Goal: Task Accomplishment & Management: Use online tool/utility

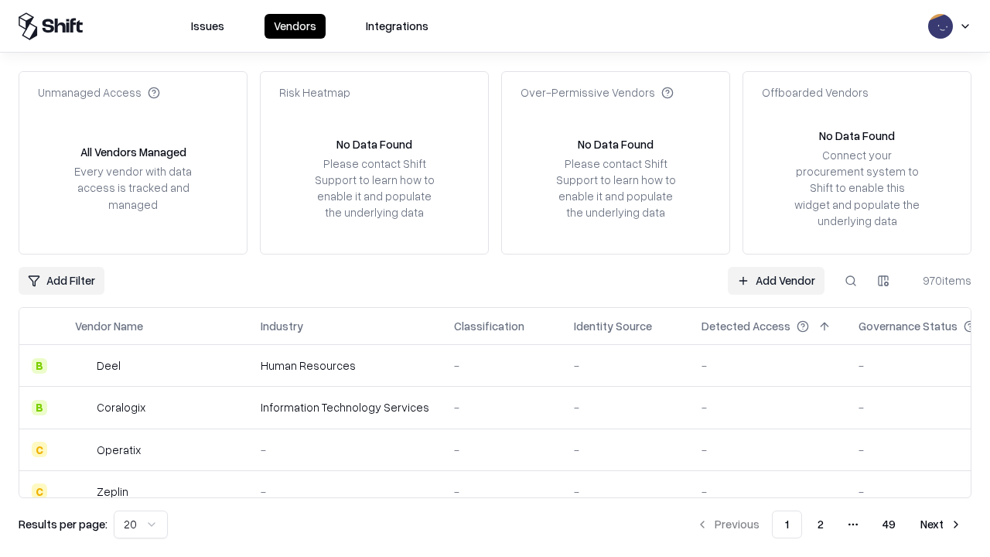
click at [776, 280] on link "Add Vendor" at bounding box center [776, 281] width 97 height 28
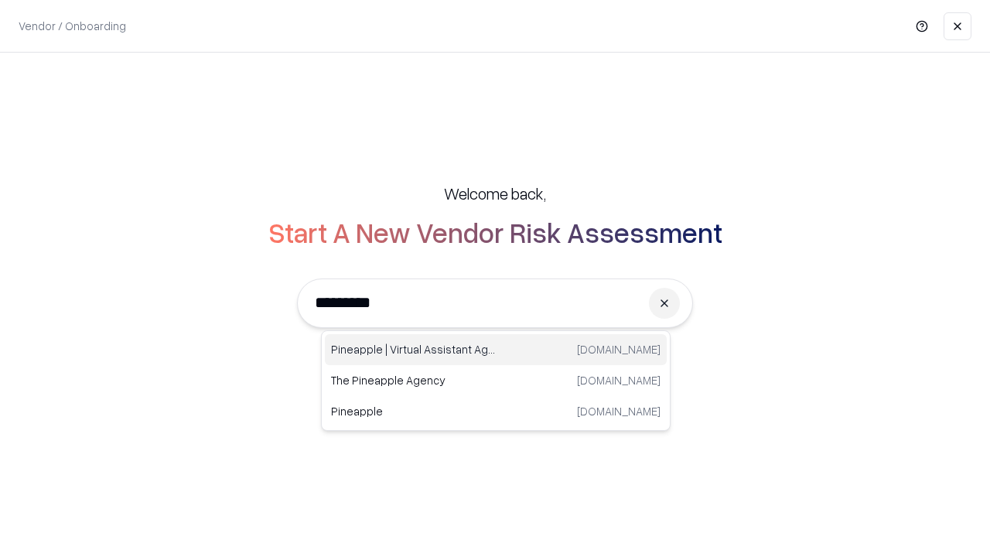
click at [496, 349] on div "Pineapple | Virtual Assistant Agency [DOMAIN_NAME]" at bounding box center [496, 349] width 342 height 31
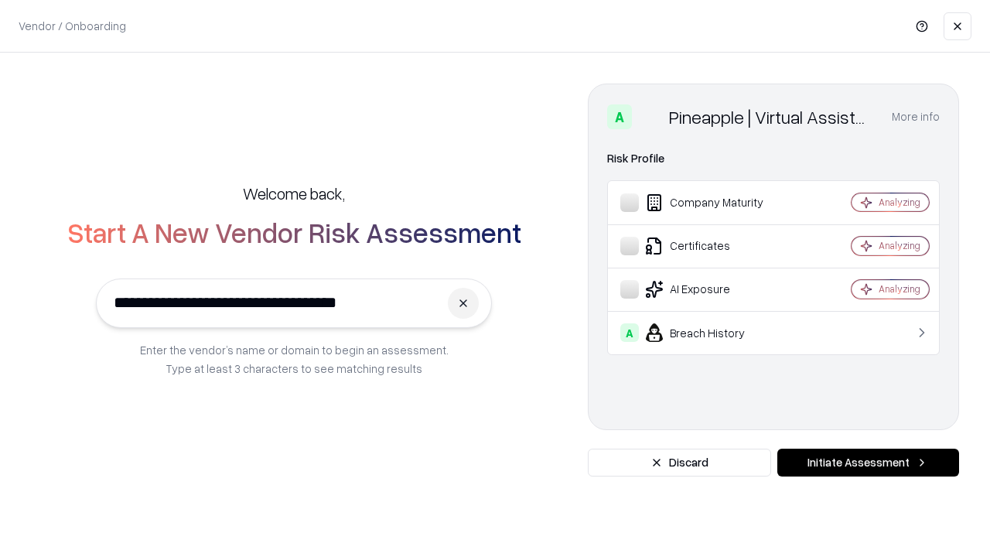
type input "**********"
click at [868, 462] on button "Initiate Assessment" at bounding box center [868, 462] width 182 height 28
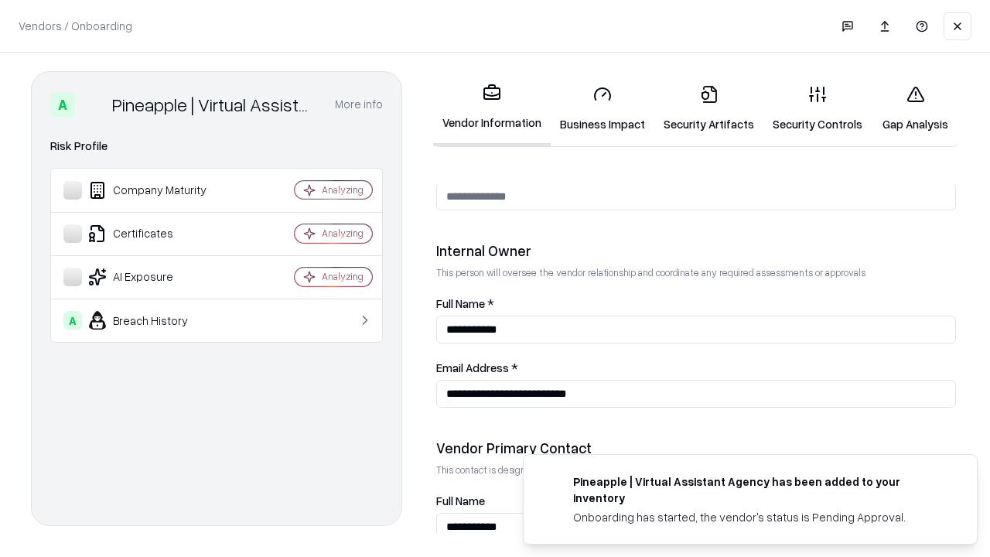
scroll to position [801, 0]
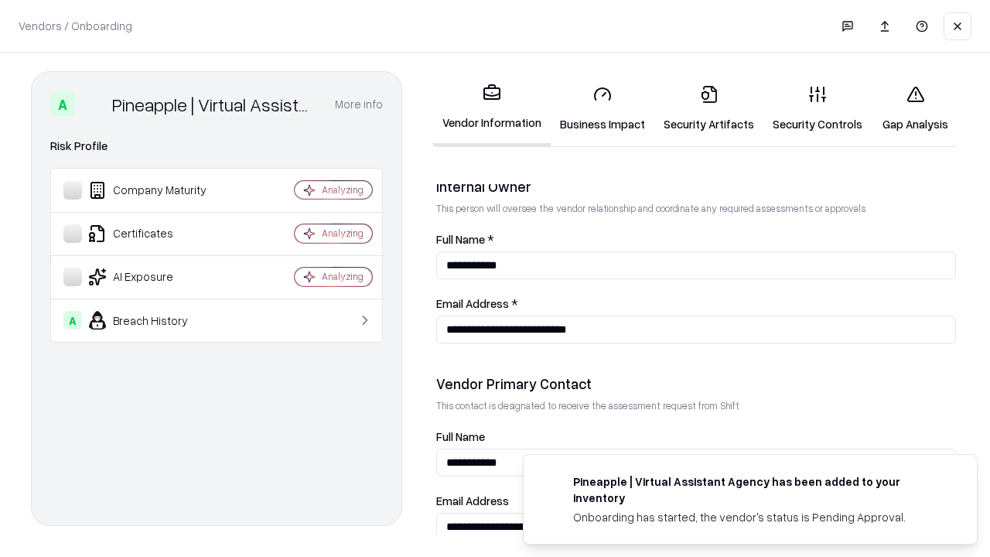
click at [602, 108] on link "Business Impact" at bounding box center [603, 109] width 104 height 72
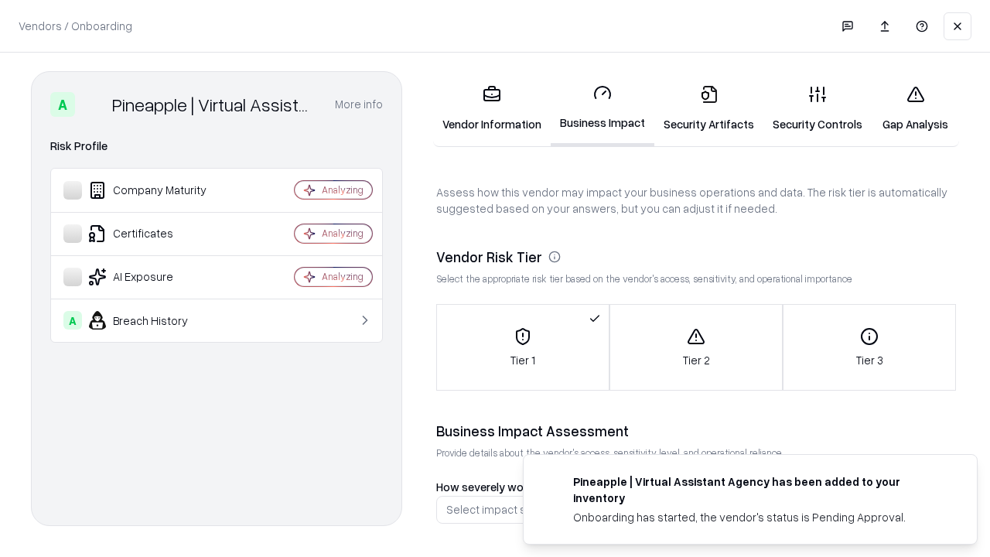
click at [915, 108] on link "Gap Analysis" at bounding box center [914, 109] width 87 height 72
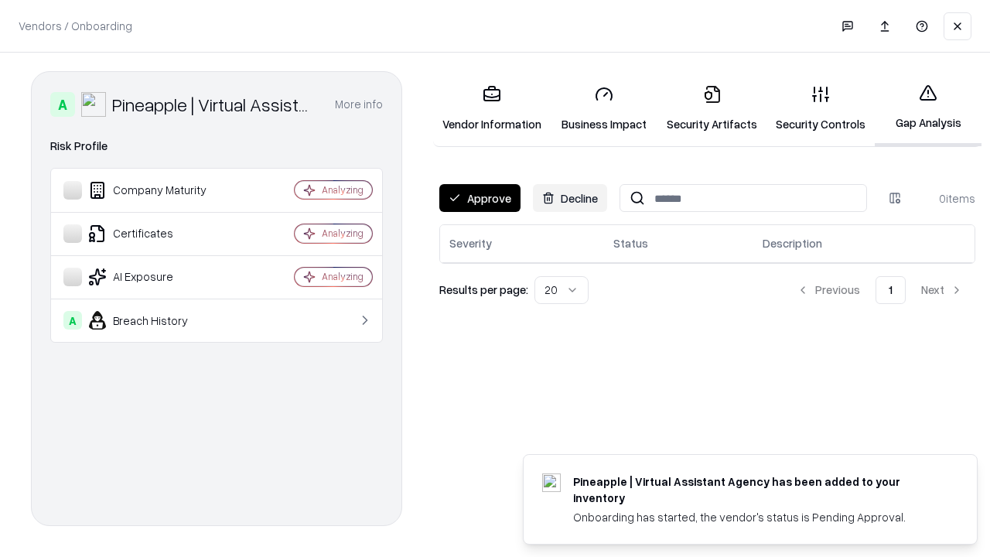
click at [479, 198] on button "Approve" at bounding box center [479, 198] width 81 height 28
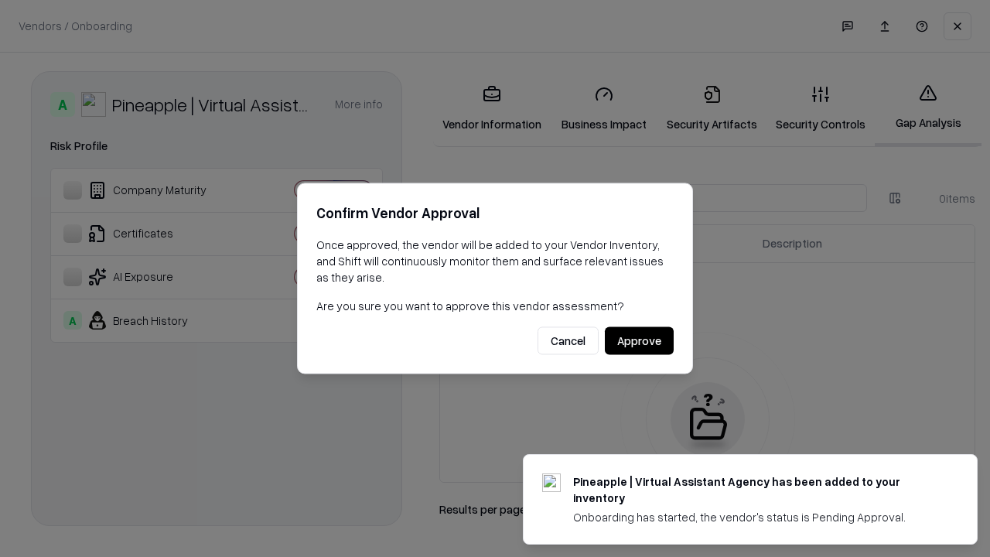
click at [639, 340] on button "Approve" at bounding box center [639, 341] width 69 height 28
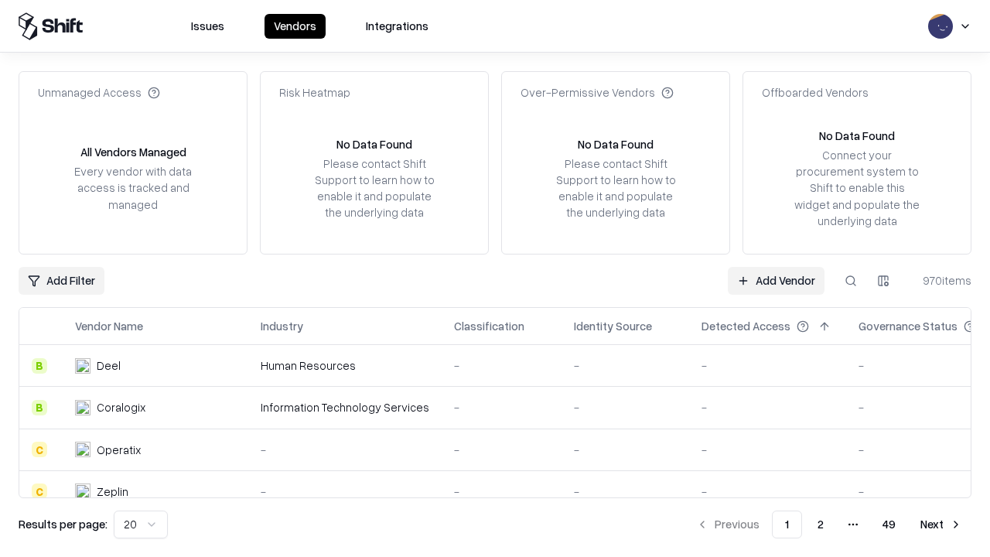
type input "**********"
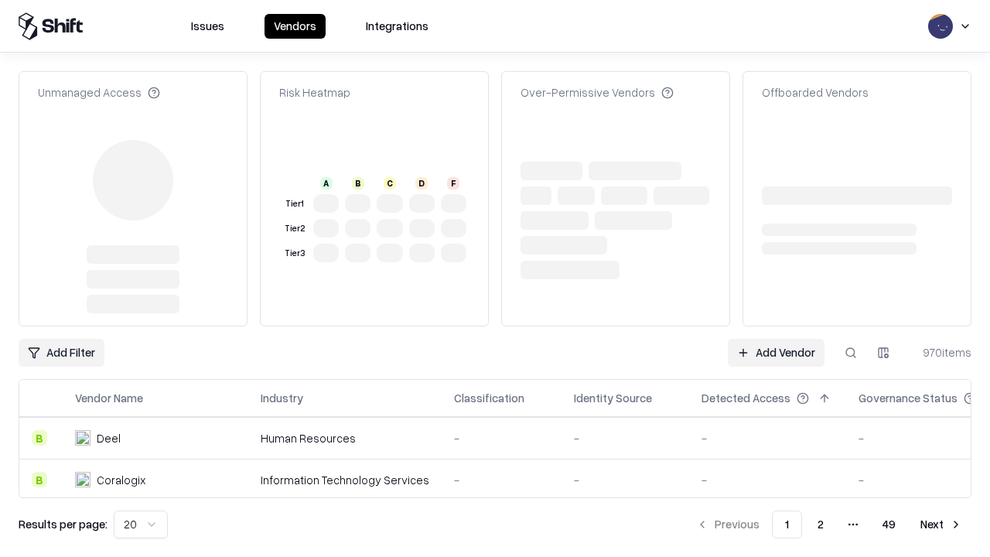
click at [776, 339] on link "Add Vendor" at bounding box center [776, 353] width 97 height 28
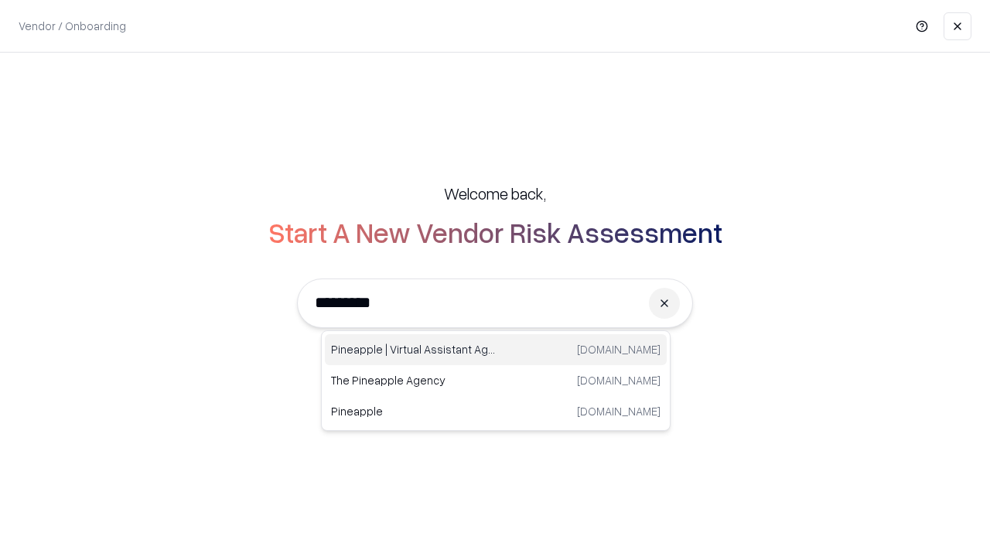
click at [496, 349] on div "Pineapple | Virtual Assistant Agency [DOMAIN_NAME]" at bounding box center [496, 349] width 342 height 31
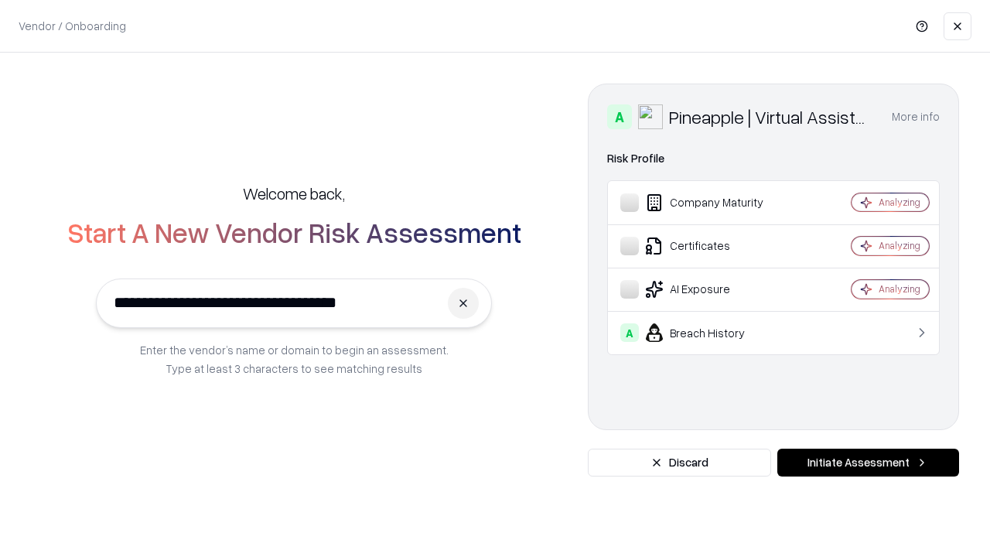
type input "**********"
click at [868, 462] on button "Initiate Assessment" at bounding box center [868, 462] width 182 height 28
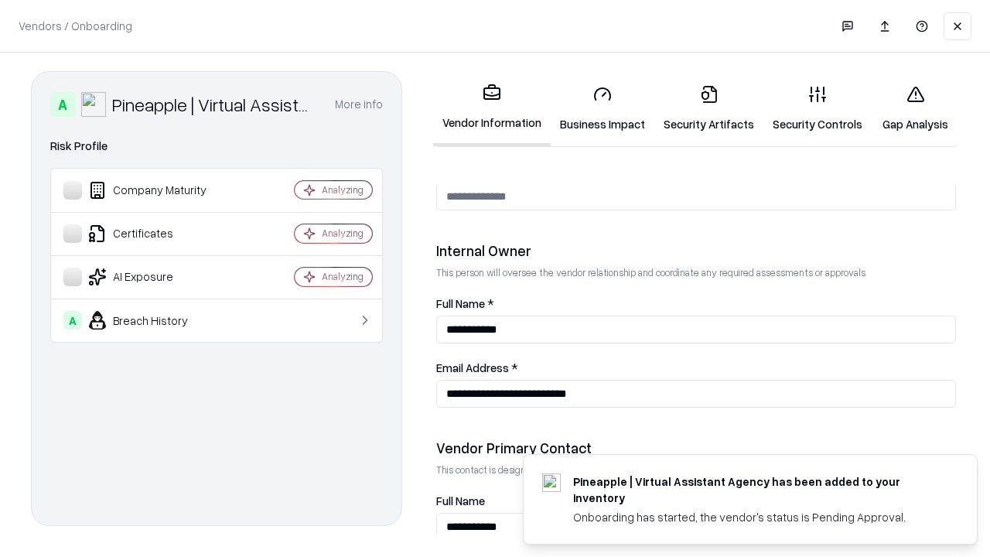
scroll to position [801, 0]
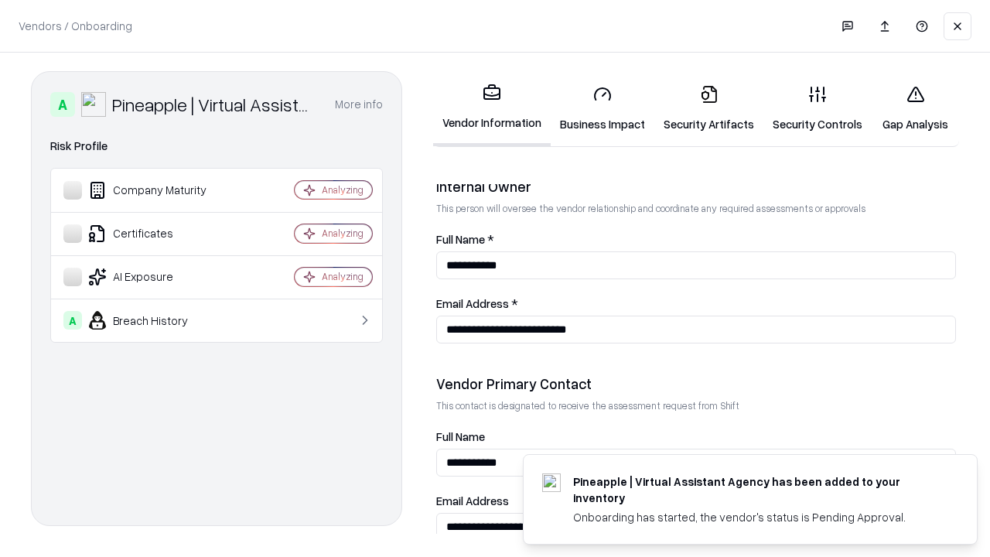
click at [915, 108] on link "Gap Analysis" at bounding box center [914, 109] width 87 height 72
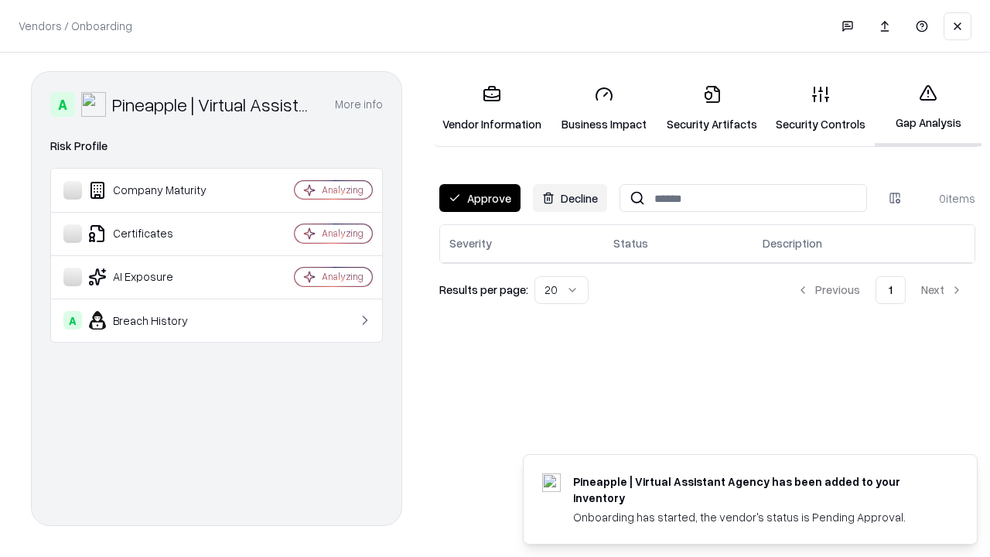
click at [479, 198] on button "Approve" at bounding box center [479, 198] width 81 height 28
